Goal: Task Accomplishment & Management: Manage account settings

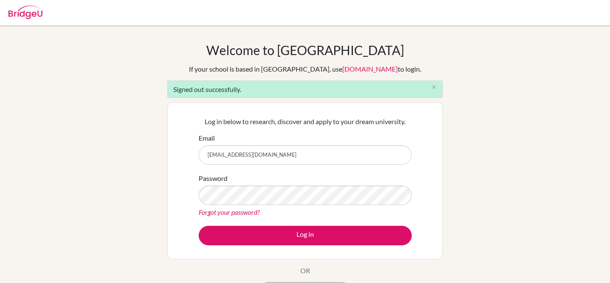
click at [314, 153] on input "[EMAIL_ADDRESS][DOMAIN_NAME]" at bounding box center [305, 154] width 213 height 19
type input "[EMAIL_ADDRESS][DOMAIN_NAME]"
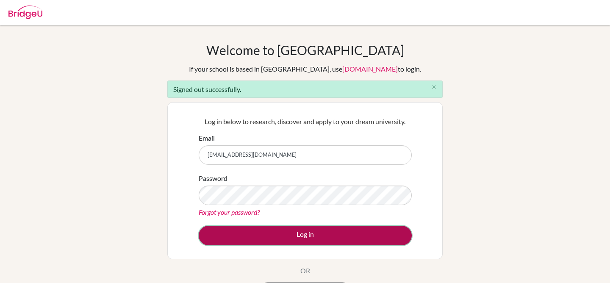
click at [310, 235] on button "Log in" at bounding box center [305, 235] width 213 height 19
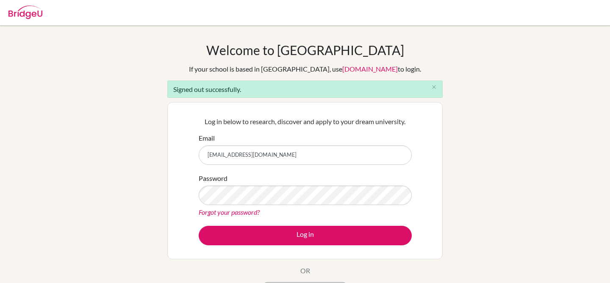
click at [303, 152] on input "[EMAIL_ADDRESS][DOMAIN_NAME]" at bounding box center [305, 154] width 213 height 19
type input "[EMAIL_ADDRESS][DOMAIN_NAME]"
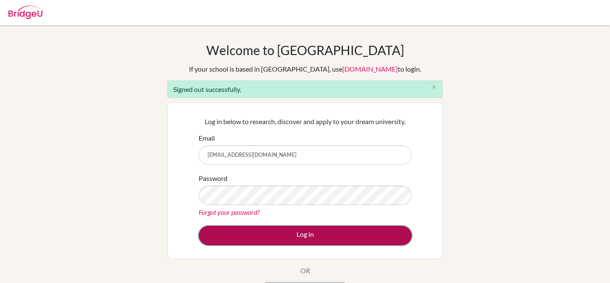
click at [292, 236] on button "Log in" at bounding box center [305, 235] width 213 height 19
type input "guidance@ecaspain.com"
click at [318, 232] on button "Log in" at bounding box center [305, 235] width 213 height 19
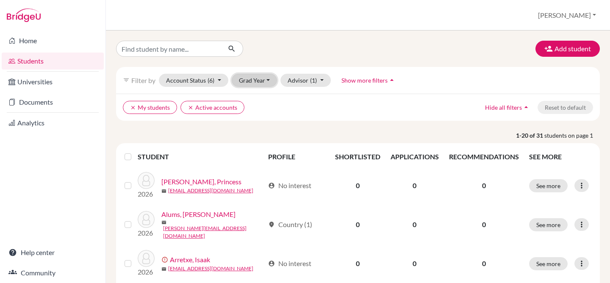
click at [259, 79] on button "Grad Year" at bounding box center [255, 80] width 46 height 13
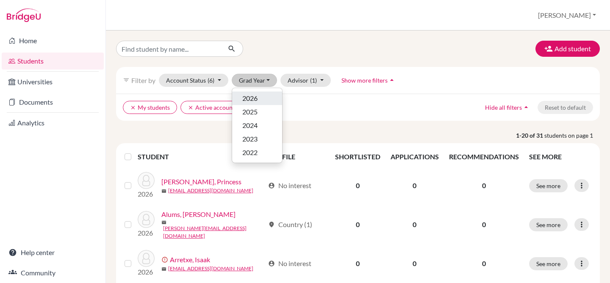
click at [258, 97] on div "2026" at bounding box center [257, 98] width 30 height 10
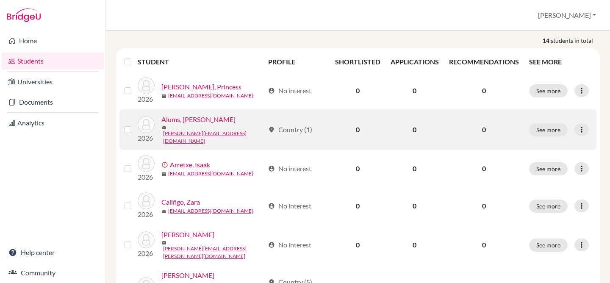
scroll to position [96, 0]
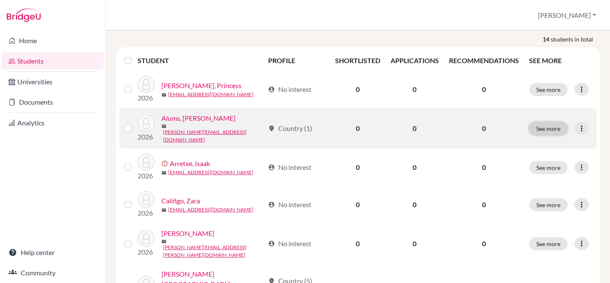
click at [540, 128] on button "See more" at bounding box center [548, 128] width 39 height 13
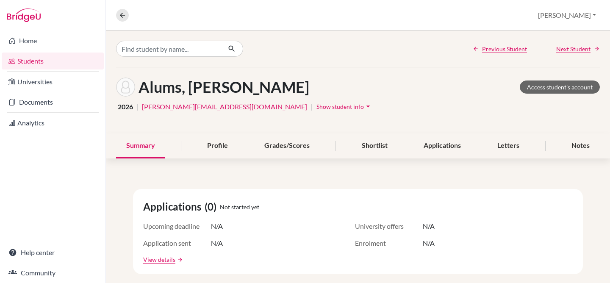
click at [420, 75] on div "Alums, Grayson Access student's account 2026 | grayson.alums@ecaspain.com | Sho…" at bounding box center [358, 100] width 504 height 66
click at [502, 55] on div "Previous Student Next Student" at bounding box center [358, 48] width 504 height 36
click at [496, 42] on div "Previous Student Next Student" at bounding box center [358, 48] width 504 height 36
click at [497, 48] on span "Previous Student" at bounding box center [504, 48] width 45 height 9
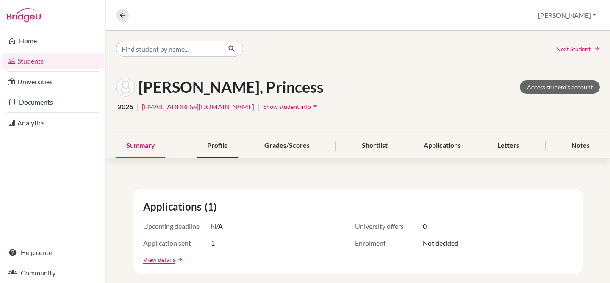
click at [231, 149] on div "Profile" at bounding box center [217, 145] width 41 height 25
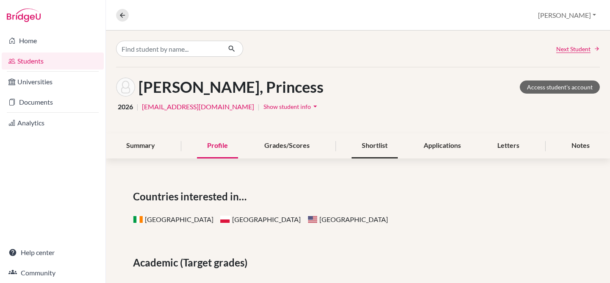
click at [384, 145] on div "Shortlist" at bounding box center [374, 145] width 46 height 25
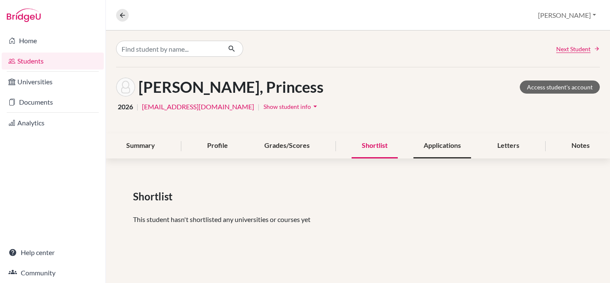
click at [453, 140] on div "Applications" at bounding box center [442, 145] width 58 height 25
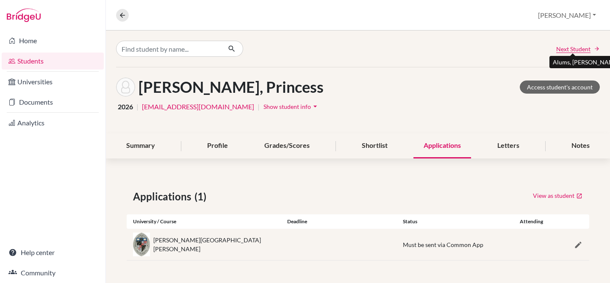
click at [563, 48] on span "Next Student" at bounding box center [573, 48] width 34 height 9
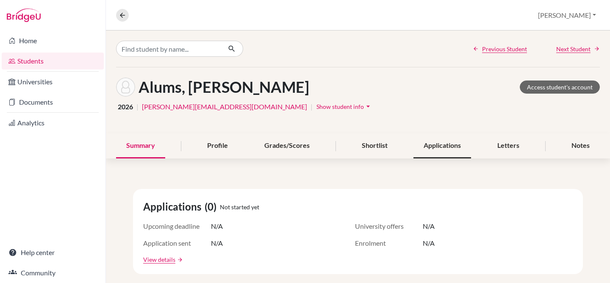
click at [450, 152] on div "Applications" at bounding box center [442, 145] width 58 height 25
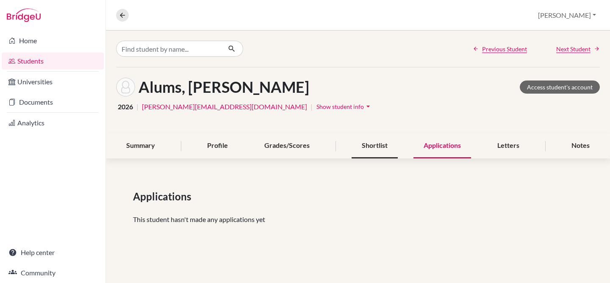
click at [374, 142] on div "Shortlist" at bounding box center [374, 145] width 46 height 25
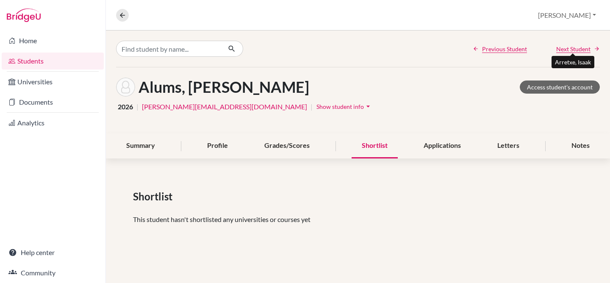
click at [569, 48] on span "Next Student" at bounding box center [573, 48] width 34 height 9
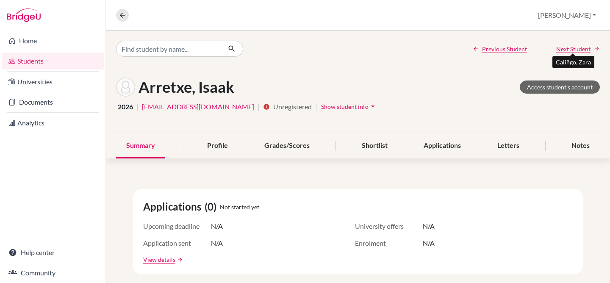
click at [570, 48] on span "Next Student" at bounding box center [573, 48] width 34 height 9
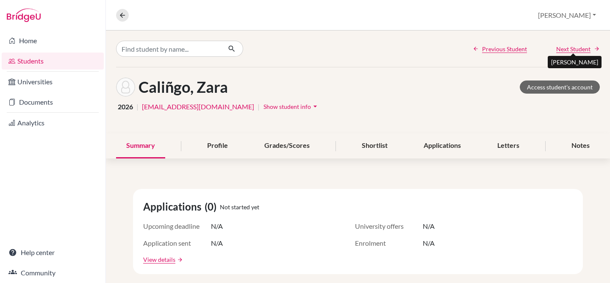
click at [570, 48] on span "Next Student" at bounding box center [573, 48] width 34 height 9
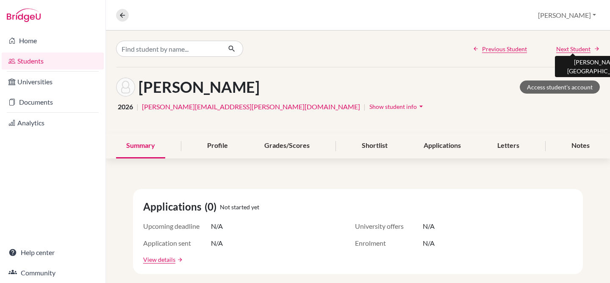
click at [570, 48] on span "Next Student" at bounding box center [573, 48] width 34 height 9
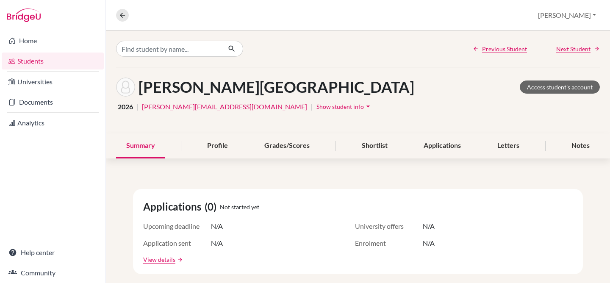
click at [33, 58] on link "Students" at bounding box center [53, 61] width 102 height 17
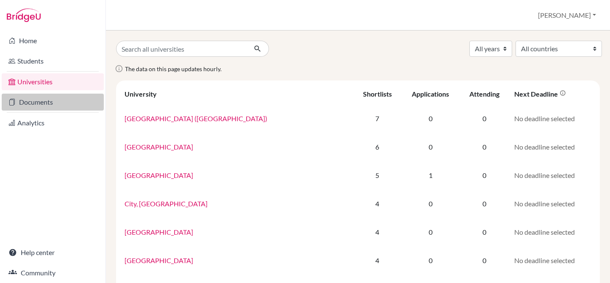
click at [41, 103] on link "Documents" at bounding box center [53, 102] width 102 height 17
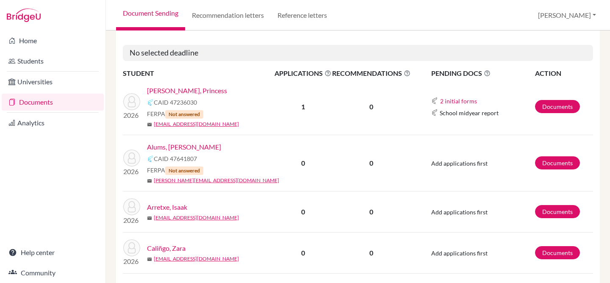
scroll to position [347, 0]
